Goal: Obtain resource: Download file/media

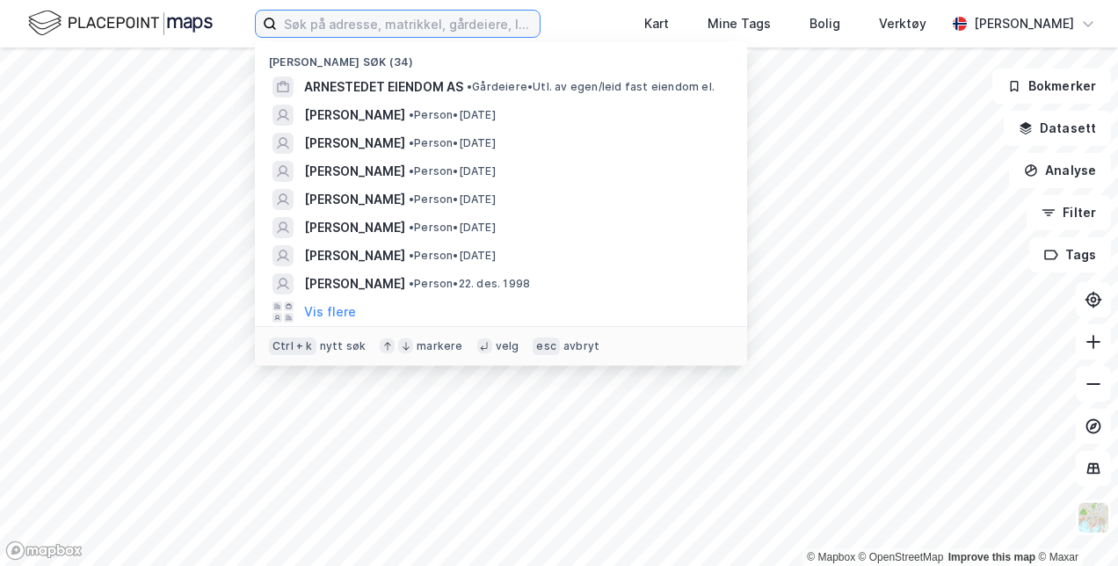
click at [323, 21] on input at bounding box center [408, 24] width 263 height 26
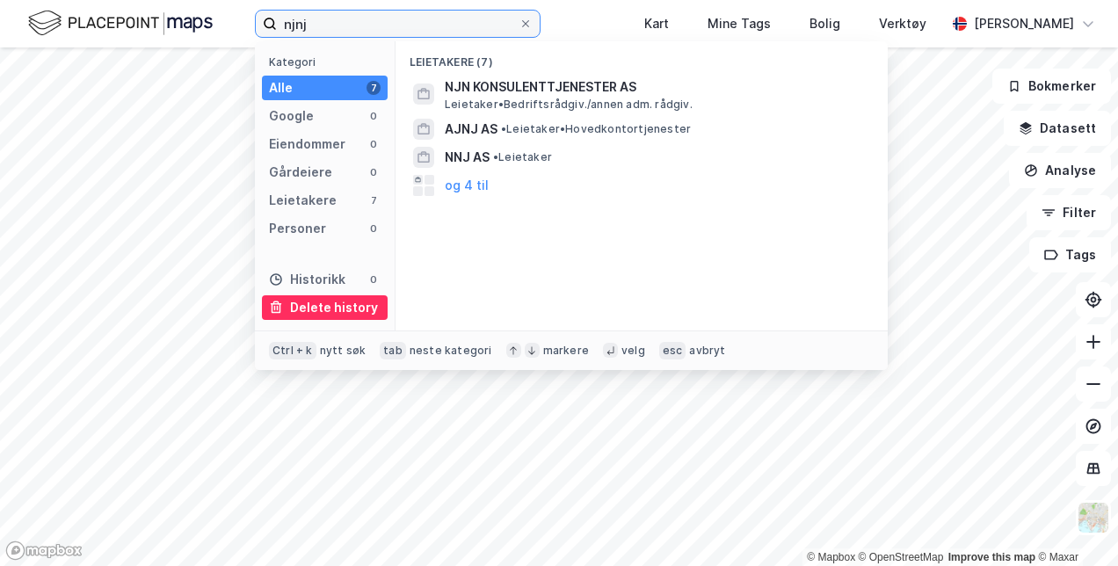
type input "njnj"
click at [338, 306] on div "Delete history" at bounding box center [334, 307] width 88 height 21
drag, startPoint x: 344, startPoint y: 25, endPoint x: 253, endPoint y: 22, distance: 91.4
click at [253, 22] on div "njnj Kategori Alle 7 Google 0 Eiendommer 0 Gårdeiere 0 Leietakere 7 Personer 0 …" at bounding box center [559, 23] width 1118 height 47
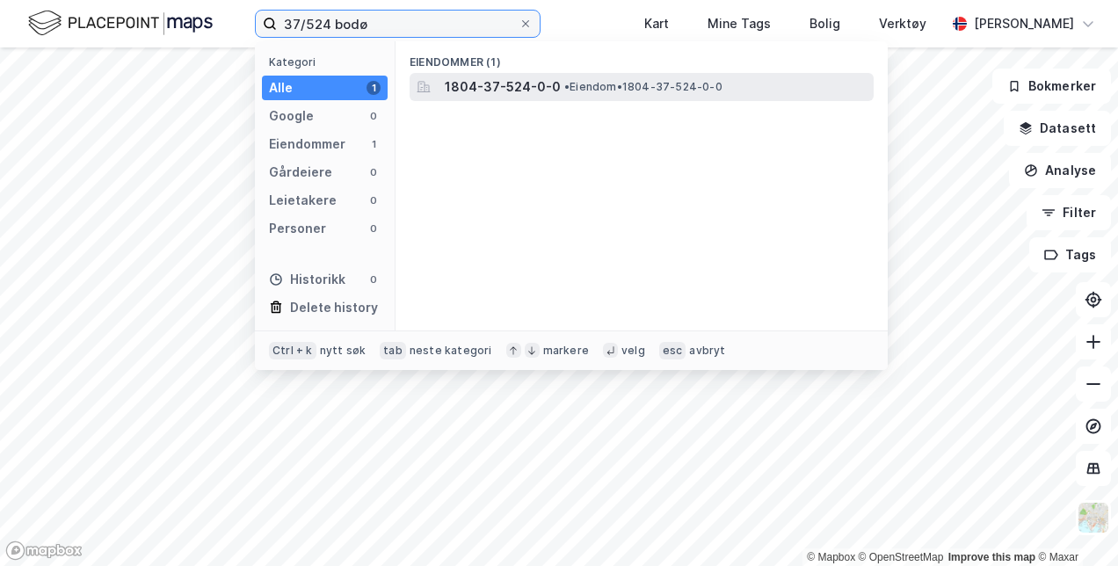
type input "37/524 bodø"
click at [539, 87] on span "1804-37-524-0-0" at bounding box center [503, 86] width 116 height 21
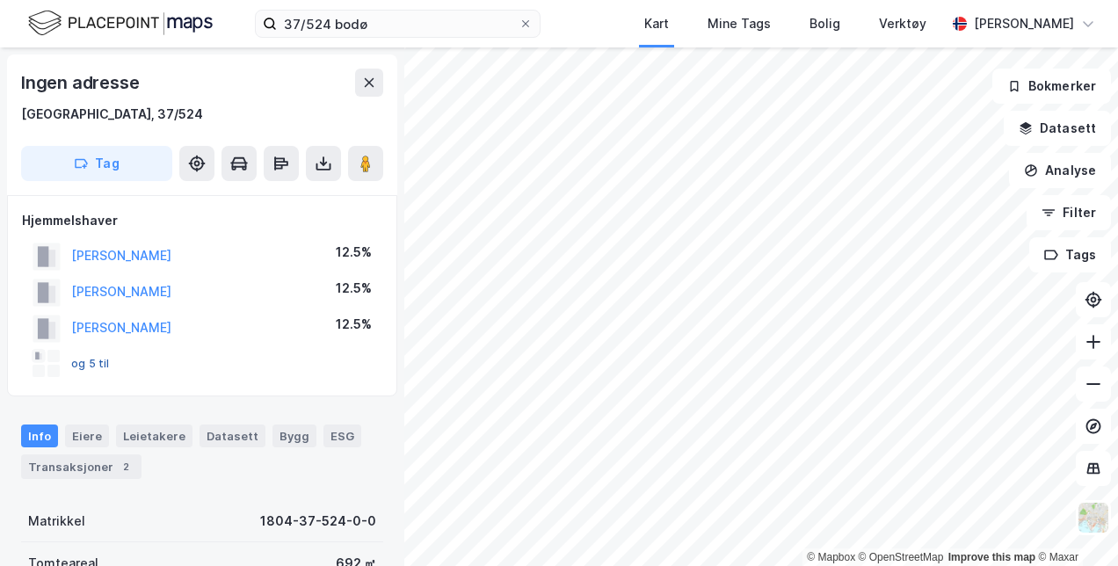
click at [0, 0] on button "og 5 til" at bounding box center [0, 0] width 0 height 0
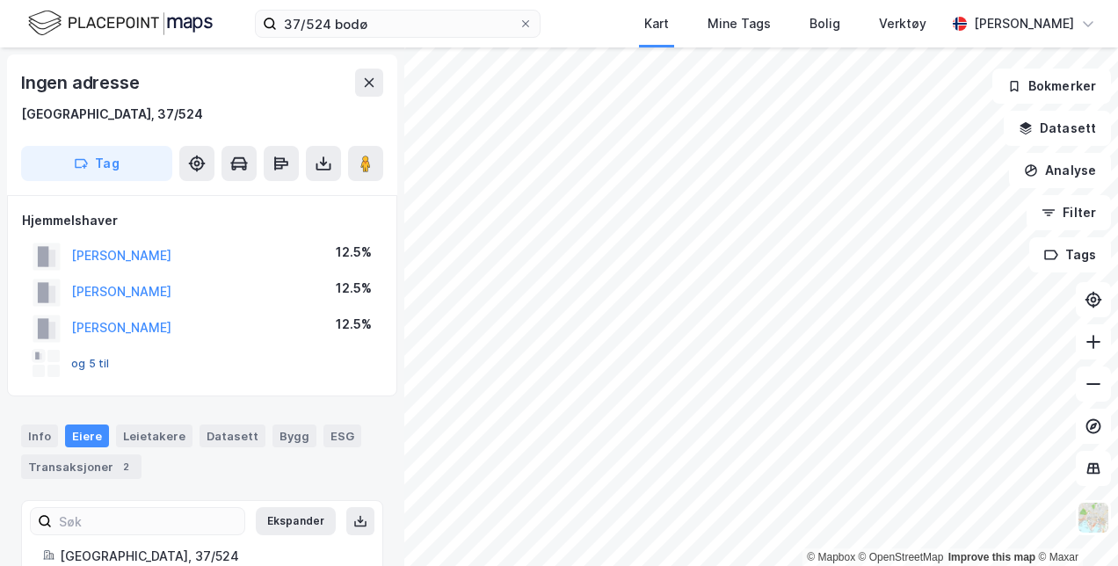
click at [0, 0] on button "og 5 til" at bounding box center [0, 0] width 0 height 0
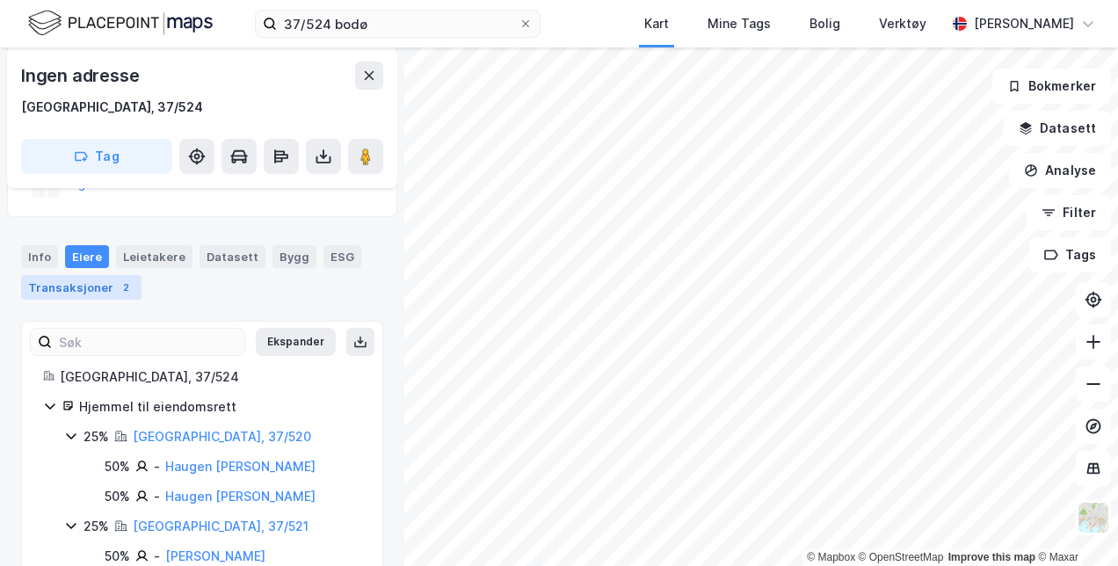
click at [83, 285] on div "Transaksjoner 2" at bounding box center [81, 287] width 120 height 25
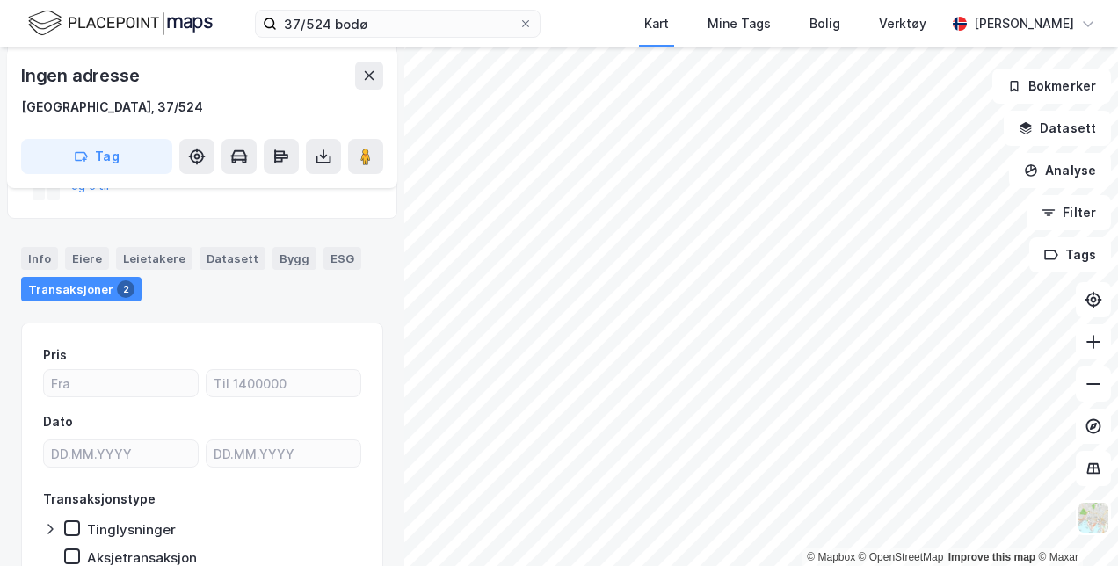
scroll to position [144, 0]
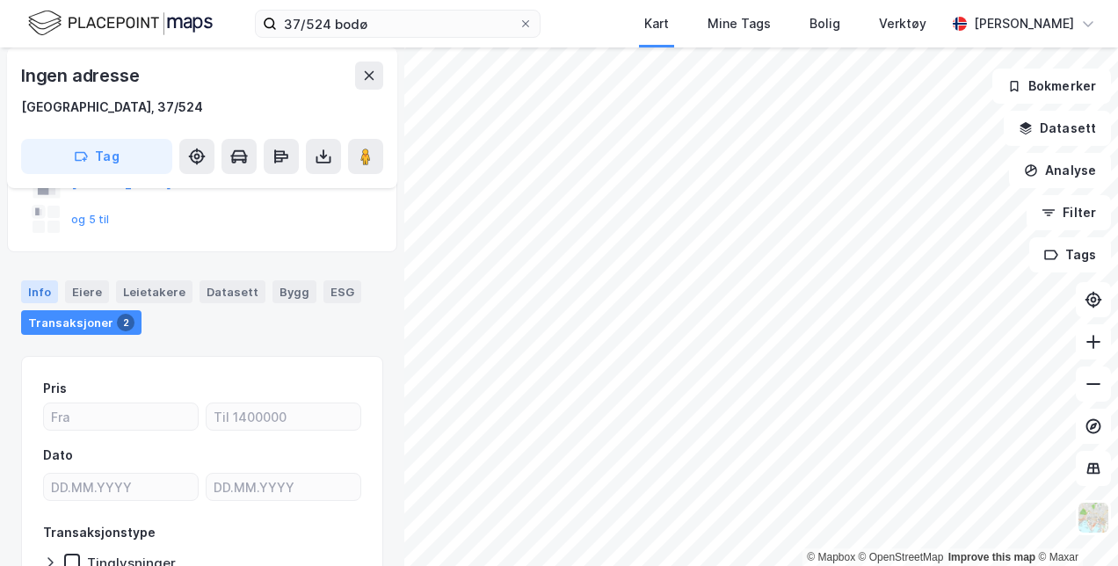
click at [42, 282] on div "Info" at bounding box center [39, 291] width 37 height 23
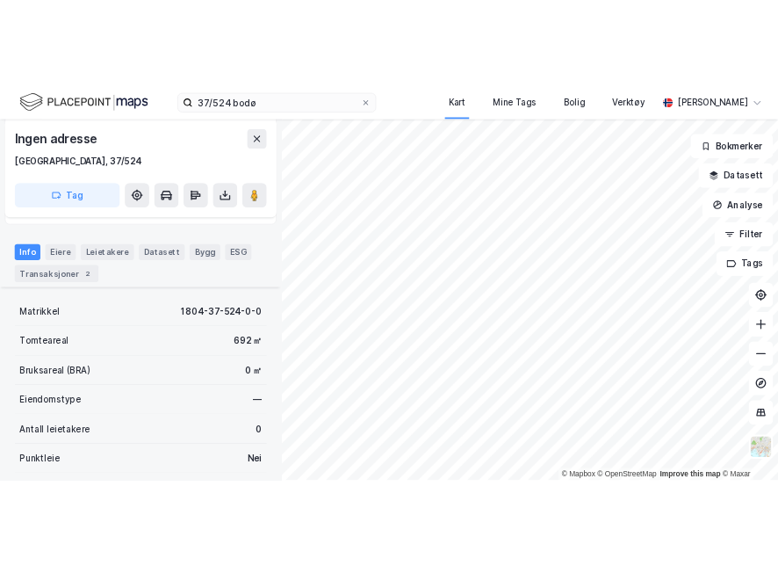
scroll to position [192, 0]
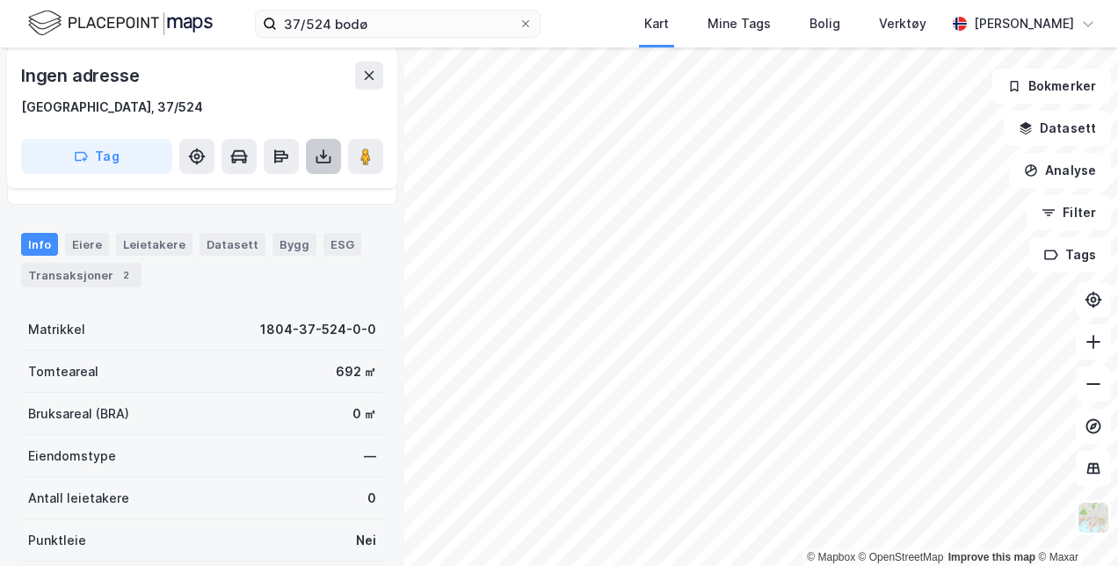
click at [315, 161] on icon at bounding box center [324, 157] width 18 height 18
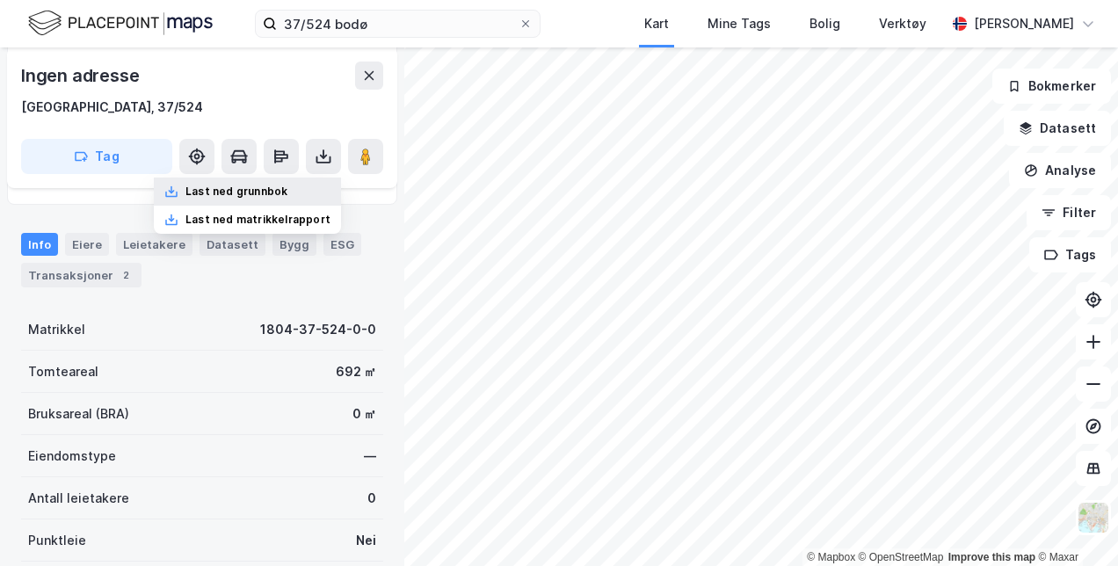
click at [277, 185] on div "Last ned grunnbok" at bounding box center [236, 192] width 102 height 14
